Goal: Transaction & Acquisition: Purchase product/service

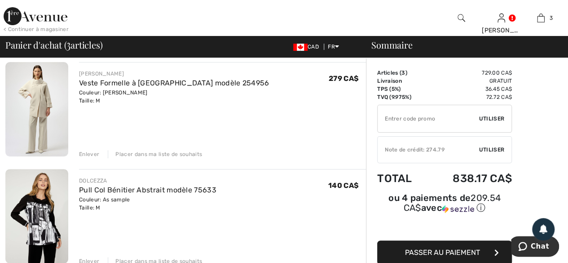
scroll to position [135, 0]
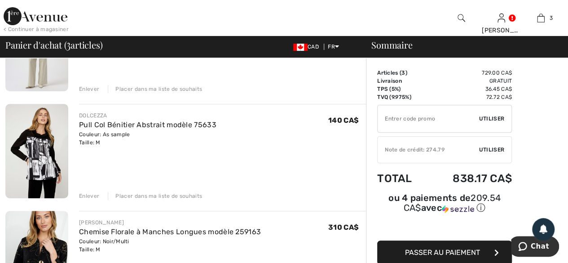
click at [146, 195] on div "Placer dans ma liste de souhaits" at bounding box center [155, 196] width 94 height 8
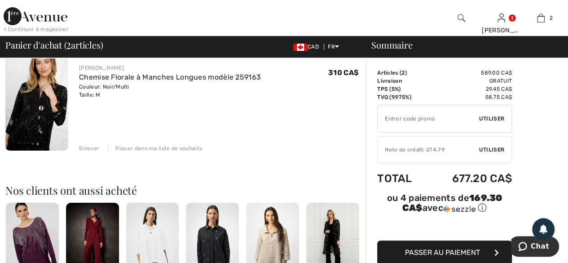
scroll to position [180, 0]
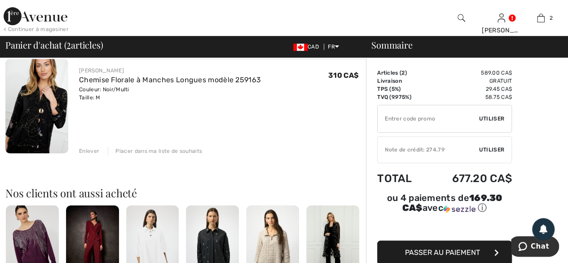
click at [146, 150] on div "Placer dans ma liste de souhaits" at bounding box center [155, 151] width 94 height 8
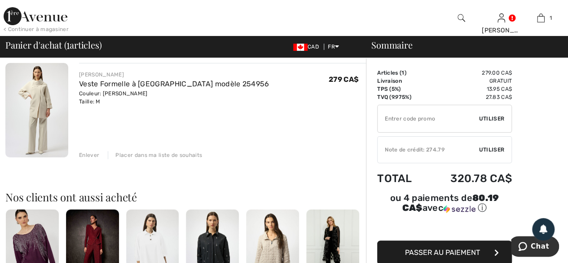
scroll to position [0, 0]
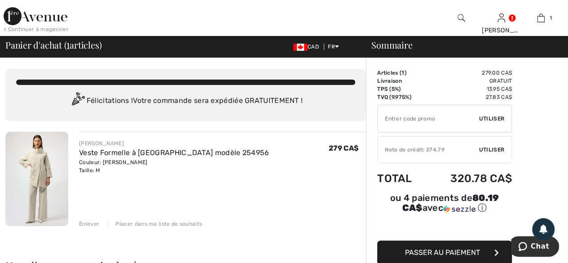
click at [42, 173] on img at bounding box center [36, 179] width 63 height 94
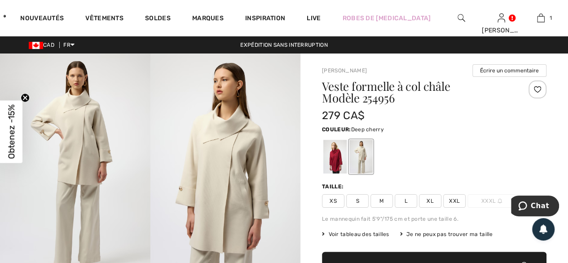
click at [337, 157] on div at bounding box center [334, 157] width 23 height 34
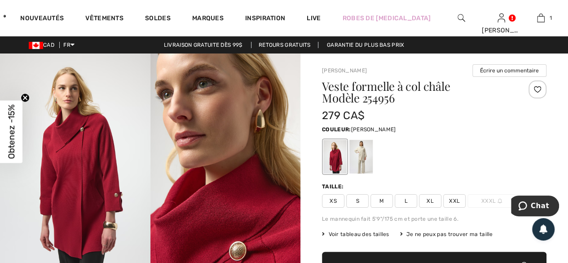
click at [362, 157] on div at bounding box center [360, 157] width 23 height 34
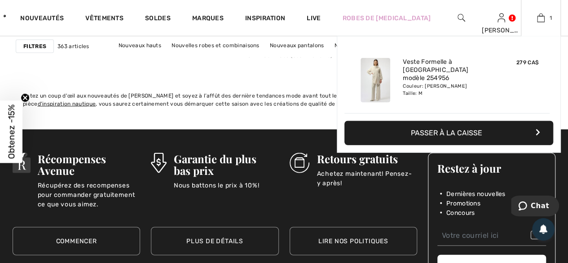
click at [439, 106] on div "Ajouté au panier Joseph Ribkoff Veste Formelle à Col Châle Modèle 254956 279 CA…" at bounding box center [446, 79] width 205 height 70
click at [449, 87] on div "Couleur: Melange Bouleau Taille: M" at bounding box center [447, 90] width 88 height 14
click at [544, 18] on img at bounding box center [541, 18] width 8 height 11
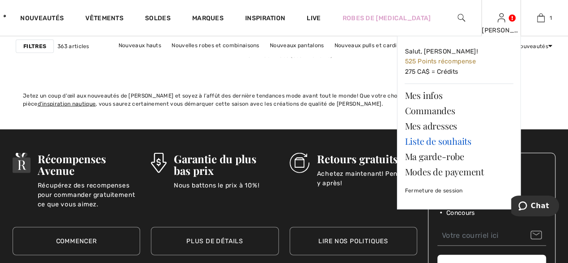
click at [432, 144] on link "Liste de souhaits" at bounding box center [459, 140] width 109 height 15
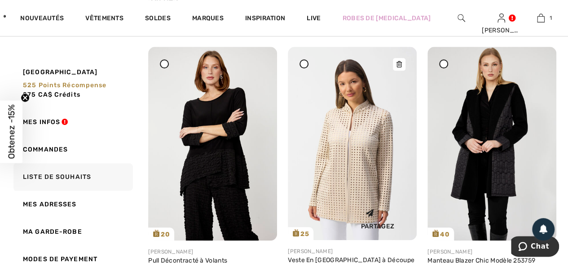
scroll to position [404, 0]
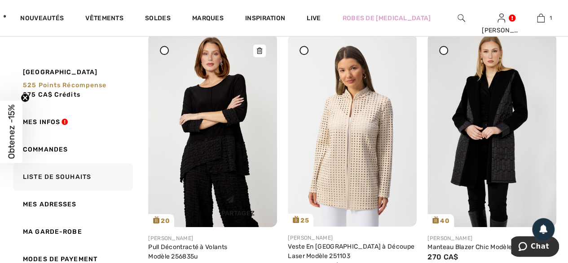
click at [213, 139] on img at bounding box center [212, 129] width 129 height 193
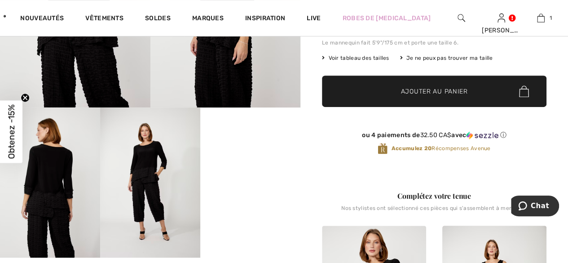
scroll to position [180, 0]
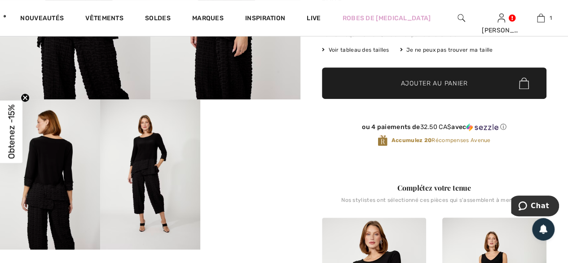
click at [254, 150] on video "Your browser does not support the video tag." at bounding box center [250, 124] width 100 height 50
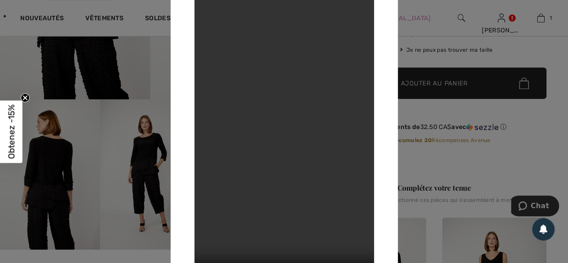
click at [453, 154] on div at bounding box center [284, 131] width 568 height 263
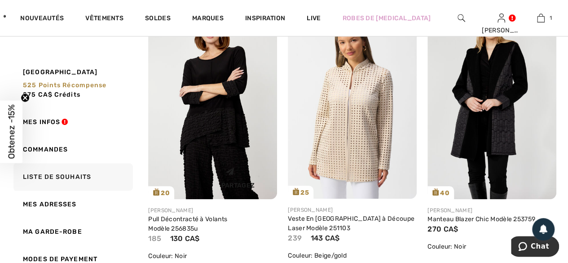
scroll to position [367, 0]
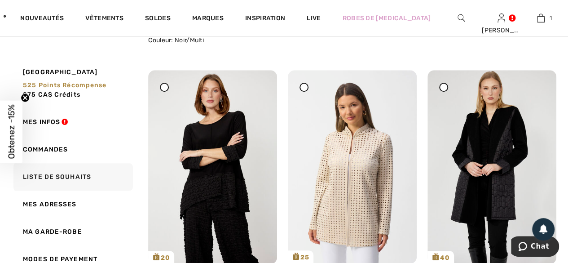
click at [164, 86] on icon at bounding box center [165, 87] width 4 height 4
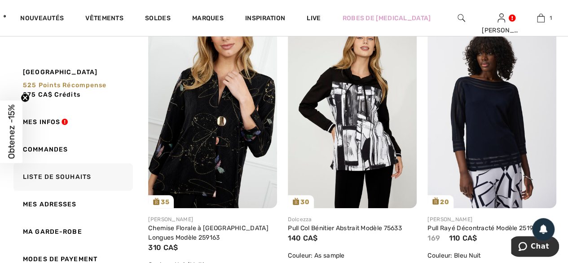
scroll to position [98, 0]
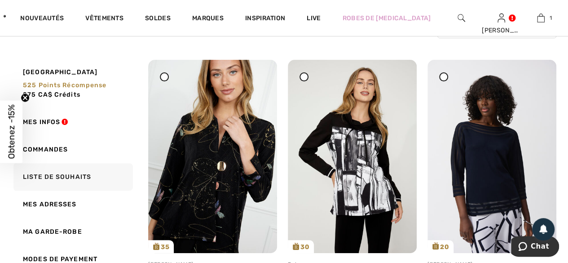
click at [441, 74] on div at bounding box center [443, 76] width 9 height 9
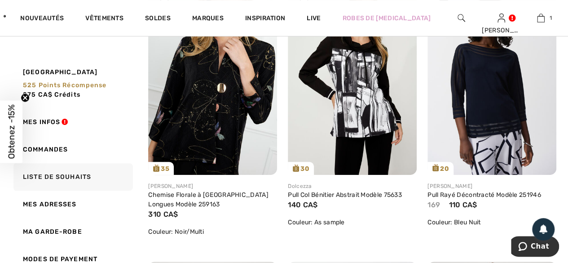
scroll to position [278, 0]
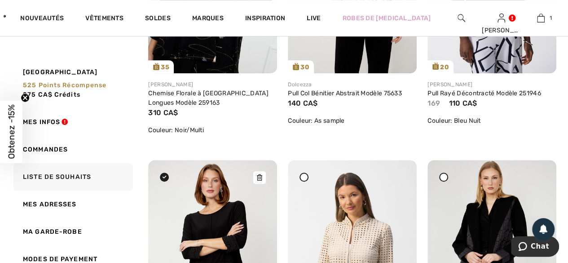
click at [195, 215] on img at bounding box center [212, 256] width 129 height 193
click at [195, 214] on img at bounding box center [212, 256] width 129 height 193
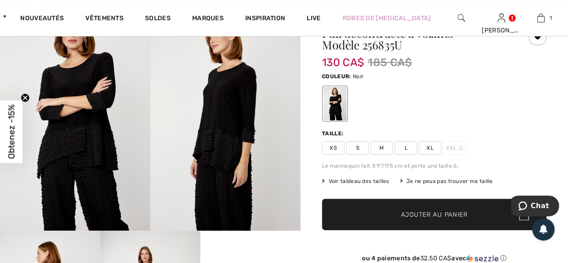
scroll to position [45, 0]
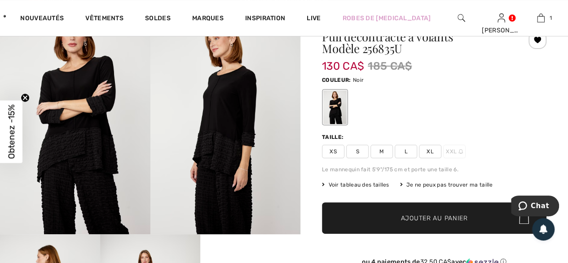
click at [379, 150] on span "M" at bounding box center [381, 151] width 22 height 13
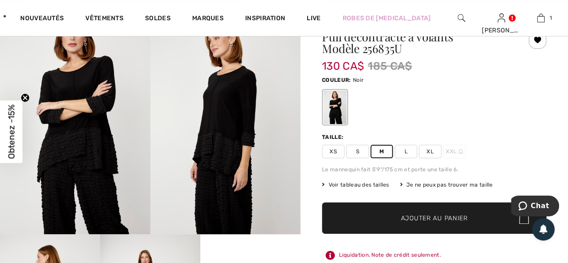
click at [428, 222] on span "Ajouter au panier" at bounding box center [434, 217] width 67 height 9
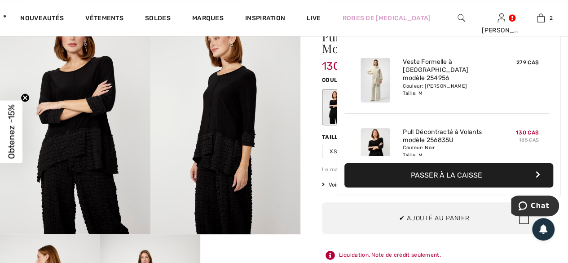
scroll to position [27, 0]
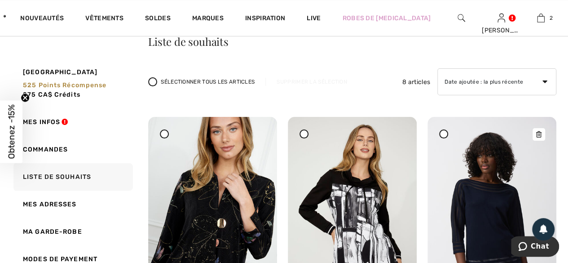
scroll to position [135, 0]
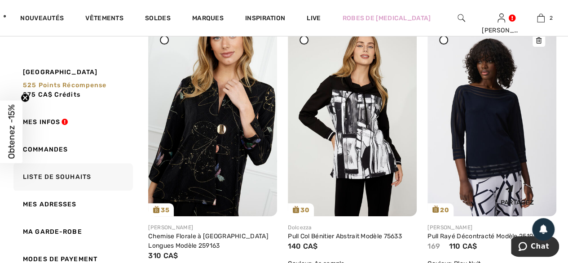
click at [504, 167] on img at bounding box center [491, 119] width 129 height 193
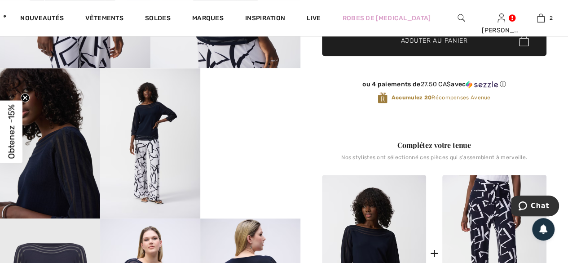
scroll to position [225, 0]
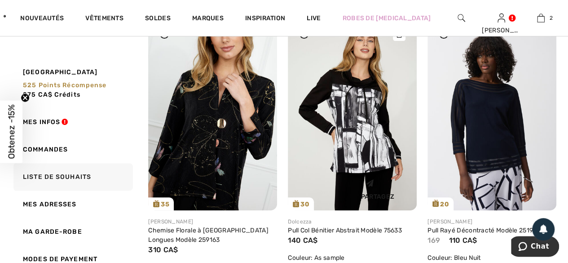
scroll to position [90, 0]
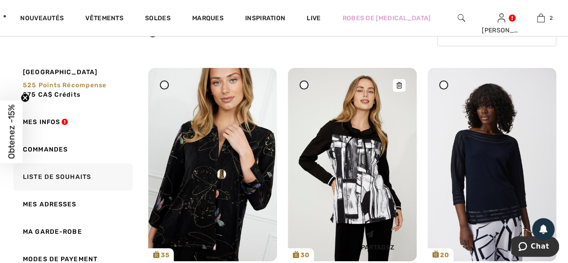
click at [350, 145] on img at bounding box center [352, 164] width 129 height 193
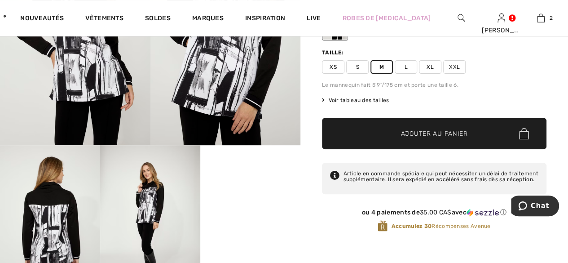
scroll to position [135, 0]
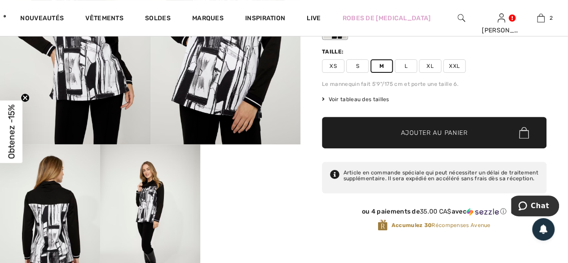
click at [423, 134] on span "Ajouter au panier" at bounding box center [434, 132] width 67 height 9
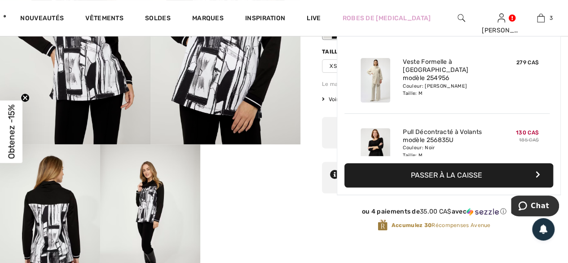
scroll to position [97, 0]
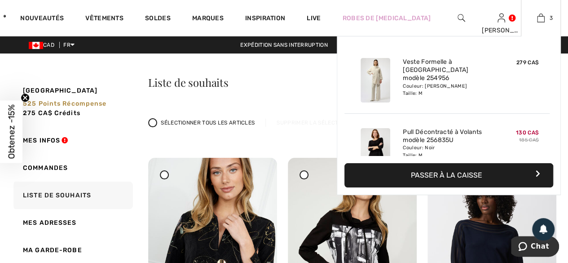
click at [496, 104] on div "279 CA$" at bounding box center [519, 80] width 48 height 52
click at [545, 18] on link "3" at bounding box center [540, 18] width 39 height 11
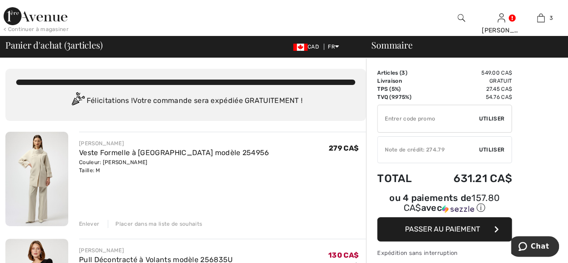
click at [139, 224] on div "Placer dans ma liste de souhaits" at bounding box center [155, 224] width 94 height 8
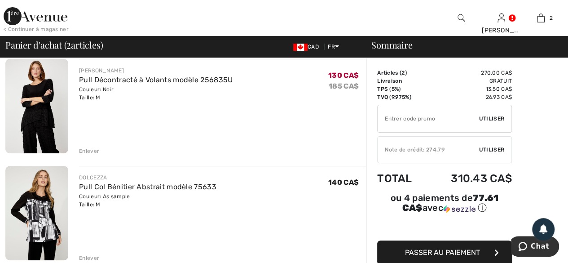
scroll to position [45, 0]
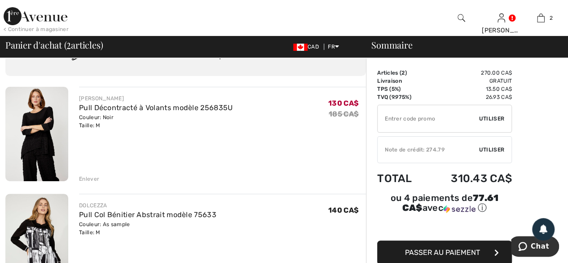
click at [434, 248] on span "Passer au paiement" at bounding box center [442, 252] width 75 height 9
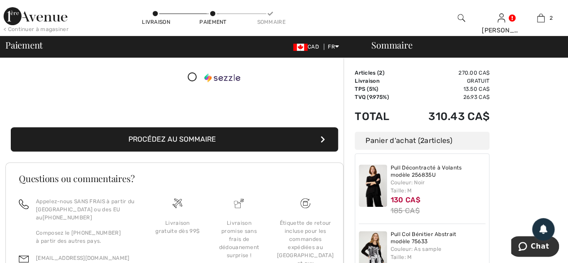
scroll to position [180, 0]
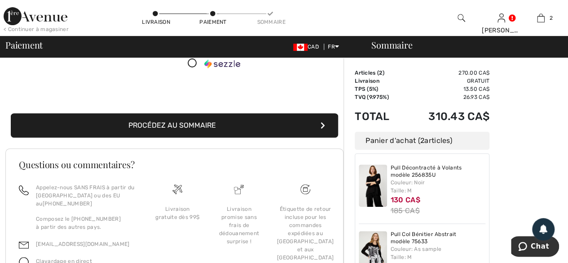
click at [193, 127] on button "Procédez au sommaire" at bounding box center [174, 125] width 327 height 24
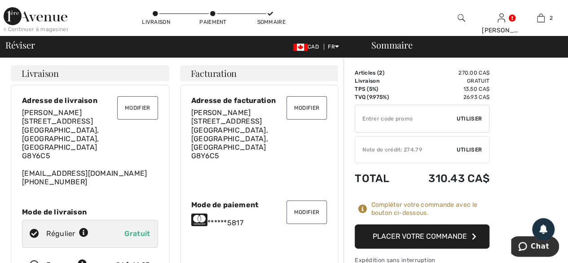
click at [462, 149] on span "Utiliser" at bounding box center [469, 149] width 25 height 8
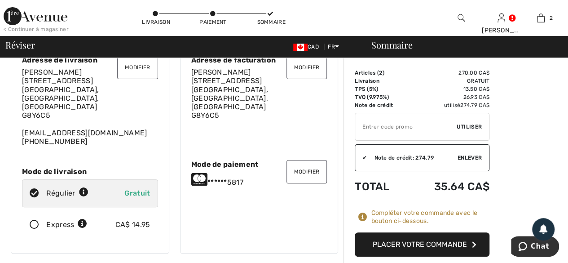
scroll to position [90, 0]
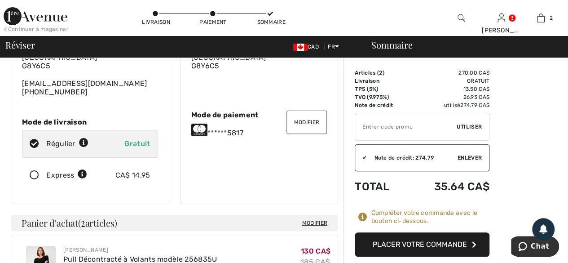
click at [438, 243] on button "Placer votre commande" at bounding box center [422, 244] width 135 height 24
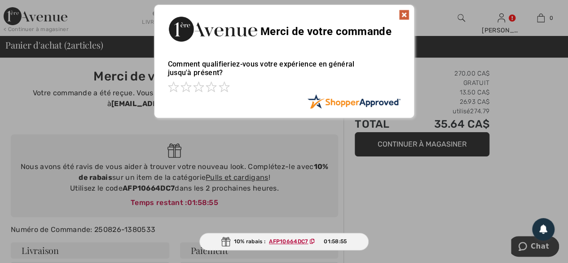
click at [402, 13] on img at bounding box center [404, 14] width 11 height 11
